Goal: Task Accomplishment & Management: Use online tool/utility

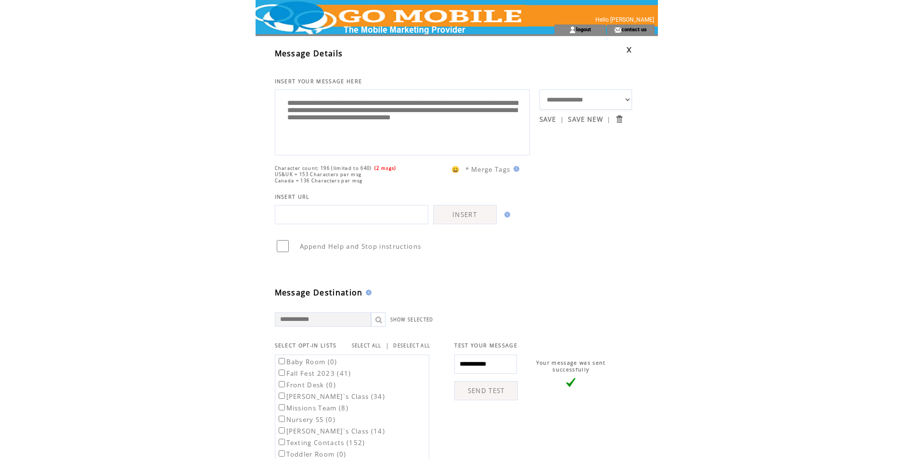
select select "**"
select select "*"
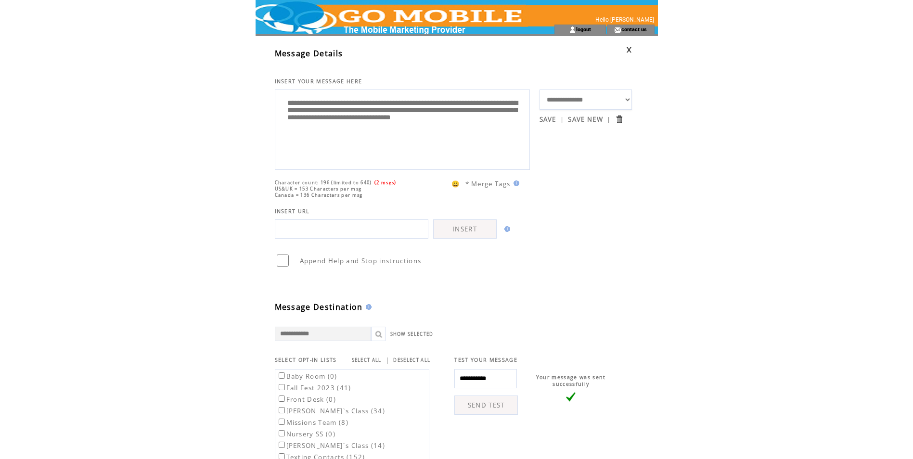
scroll to position [401, 0]
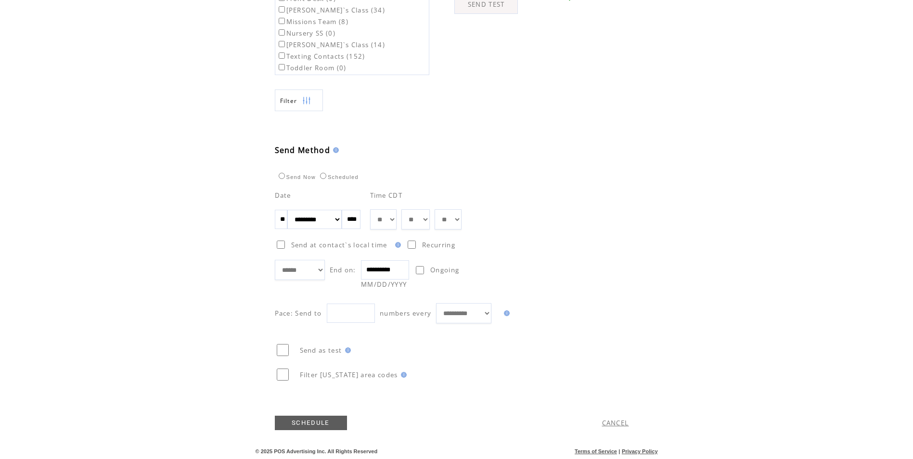
click at [311, 423] on link "SCHEDULE" at bounding box center [311, 423] width 72 height 14
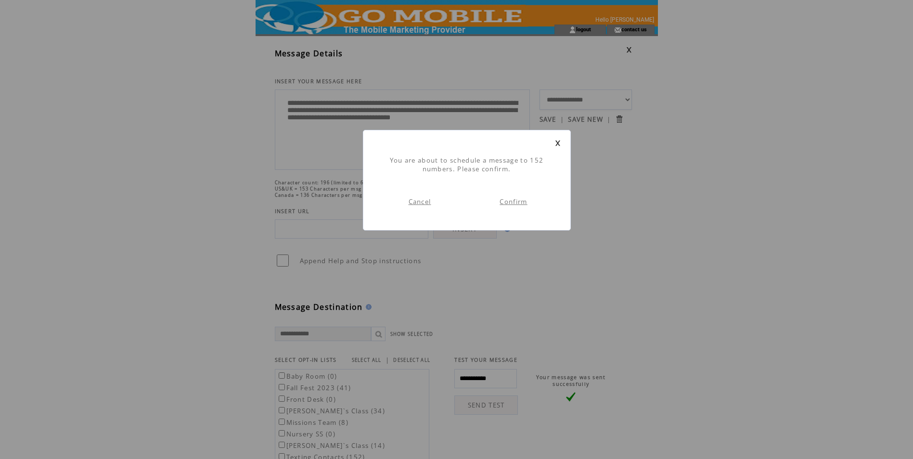
scroll to position [0, 0]
click at [516, 202] on link "Confirm" at bounding box center [512, 201] width 27 height 9
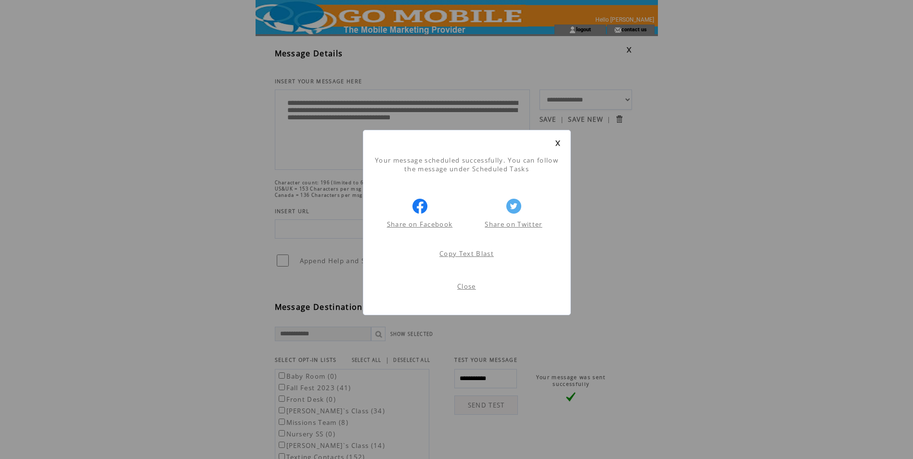
scroll to position [0, 0]
click at [468, 287] on link "Close" at bounding box center [466, 286] width 19 height 9
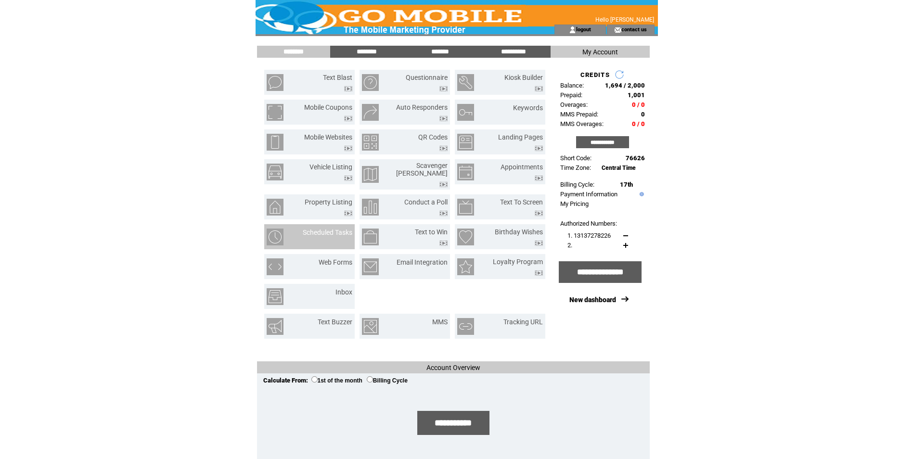
click at [322, 237] on td "Scheduled Tasks" at bounding box center [321, 236] width 62 height 17
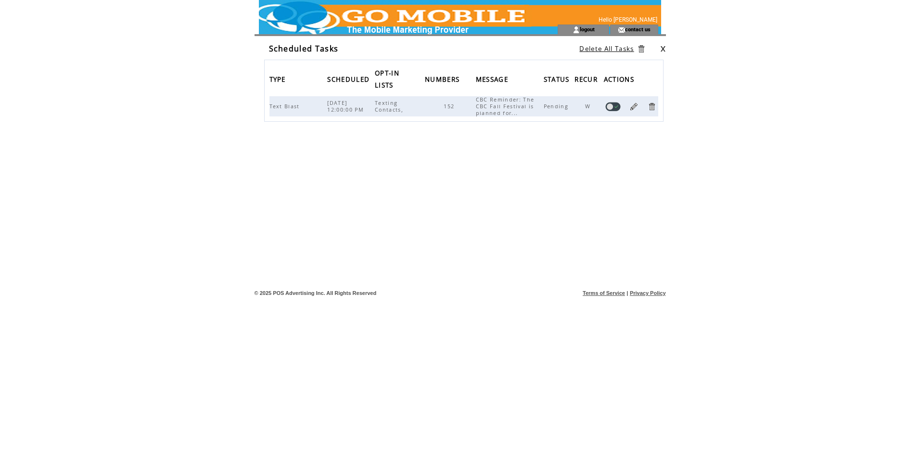
click at [633, 104] on link at bounding box center [633, 106] width 9 height 9
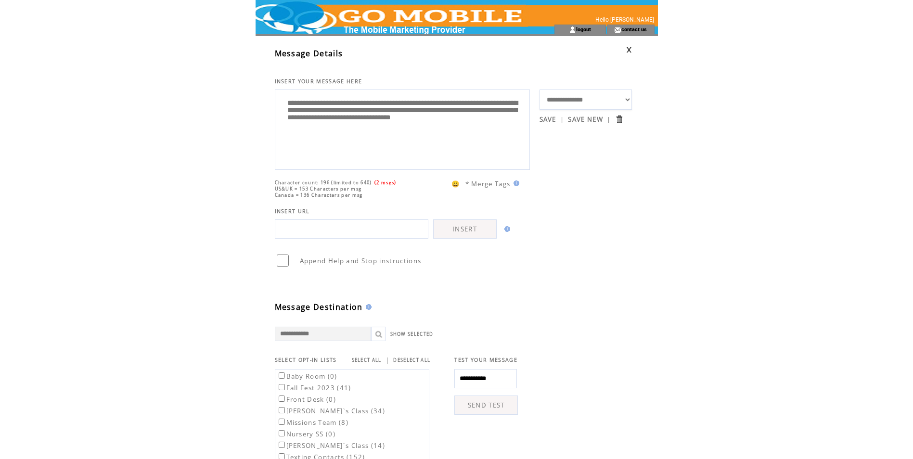
click at [678, 70] on html "**********" at bounding box center [456, 229] width 913 height 459
